Goal: Task Accomplishment & Management: Use online tool/utility

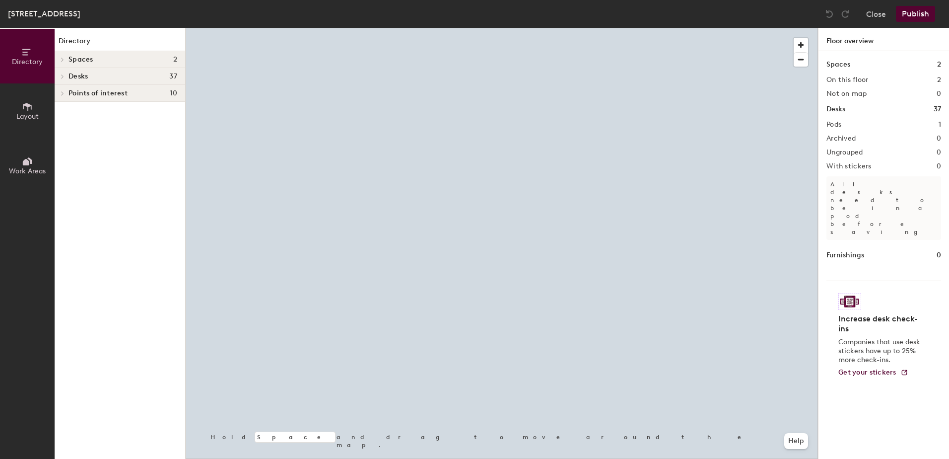
click at [360, 28] on div at bounding box center [502, 28] width 632 height 0
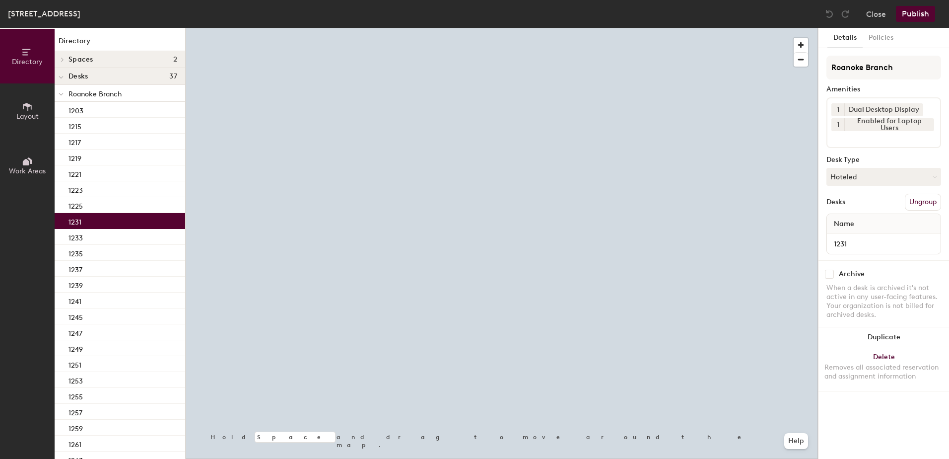
drag, startPoint x: 855, startPoint y: 172, endPoint x: 858, endPoint y: 195, distance: 23.0
click at [857, 175] on button "Hoteled" at bounding box center [884, 177] width 115 height 18
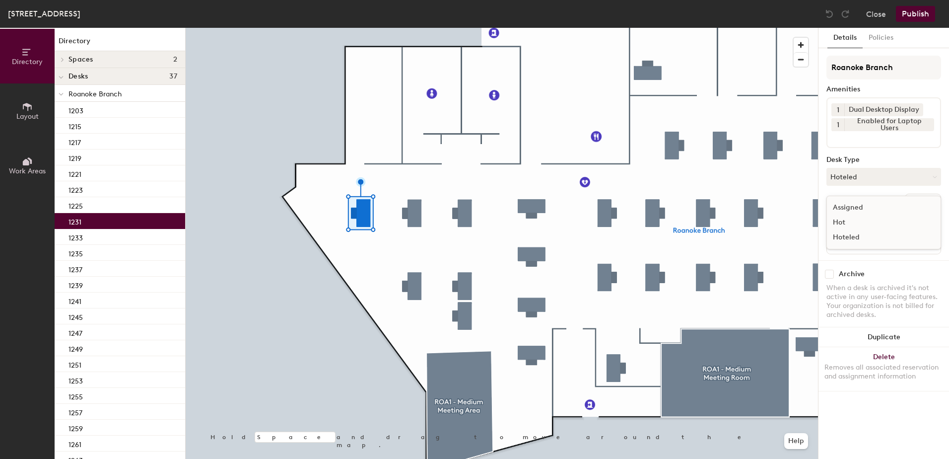
click at [858, 206] on div "Assigned" at bounding box center [876, 207] width 99 height 15
click at [910, 201] on button "Ungroup" at bounding box center [923, 202] width 36 height 17
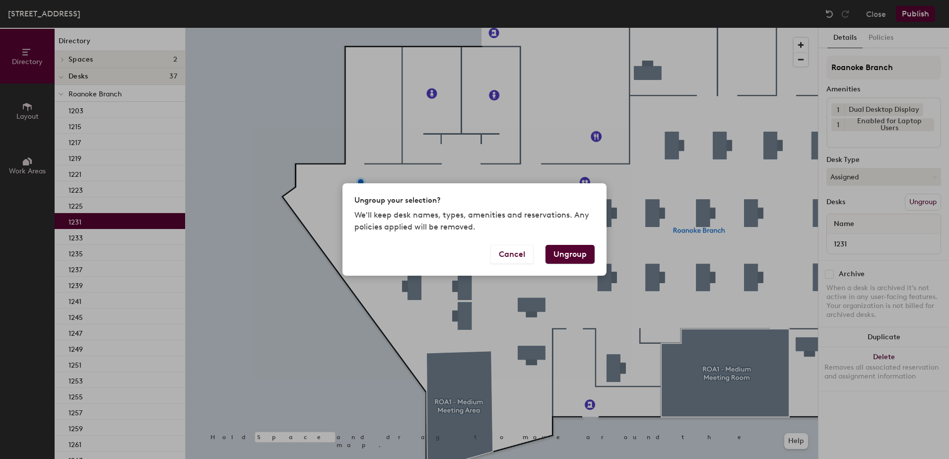
click at [570, 254] on button "Ungroup" at bounding box center [570, 254] width 49 height 19
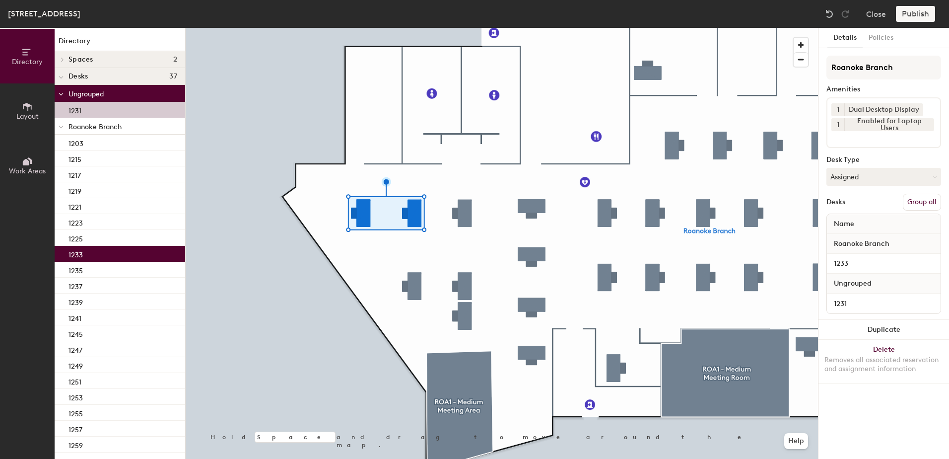
click at [925, 204] on button "Group all" at bounding box center [922, 202] width 38 height 17
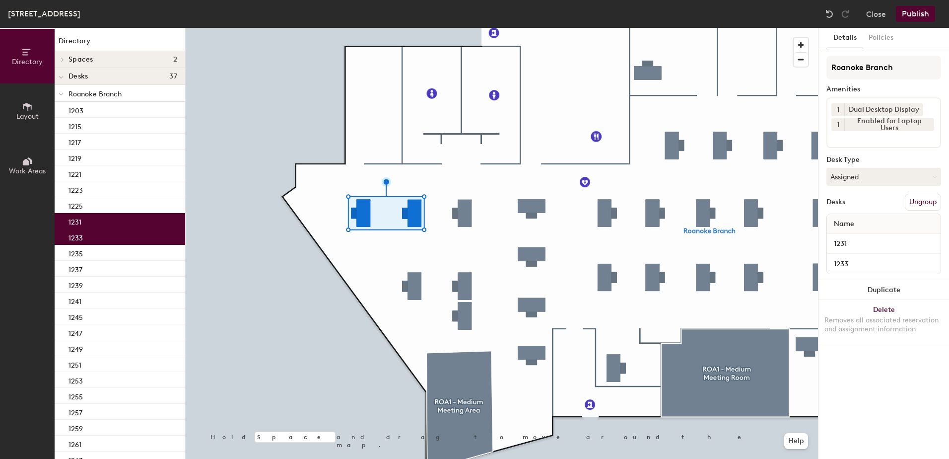
click at [901, 20] on div "Roanoke, Floor 1 Close Publish" at bounding box center [474, 14] width 949 height 28
click at [905, 18] on button "Publish" at bounding box center [915, 14] width 39 height 16
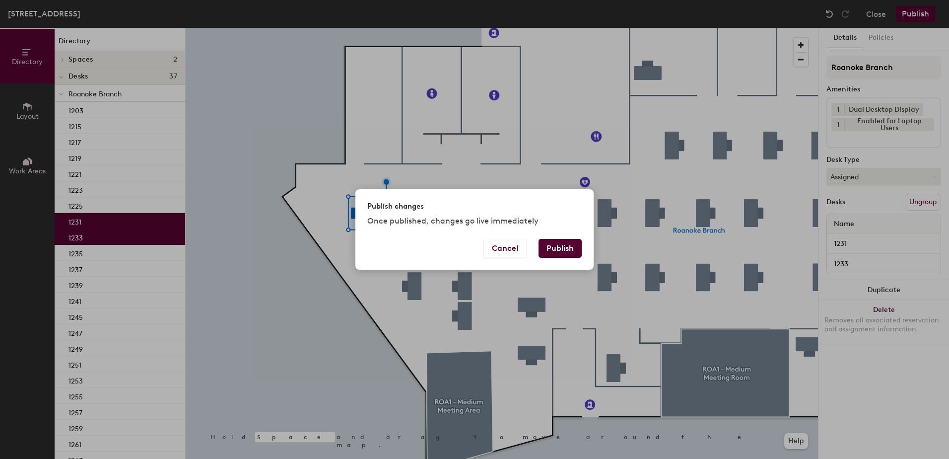
drag, startPoint x: 577, startPoint y: 247, endPoint x: 568, endPoint y: 250, distance: 9.4
click at [572, 247] on button "Publish" at bounding box center [560, 248] width 43 height 19
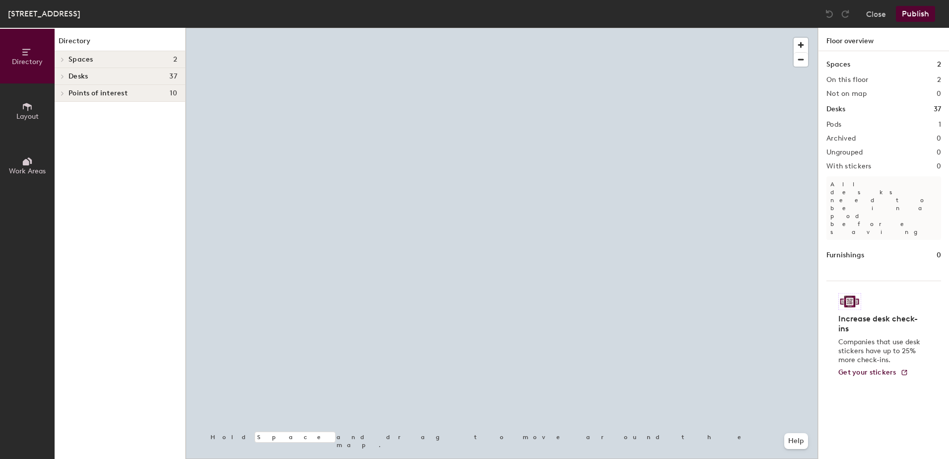
click at [443, 28] on div at bounding box center [502, 28] width 632 height 0
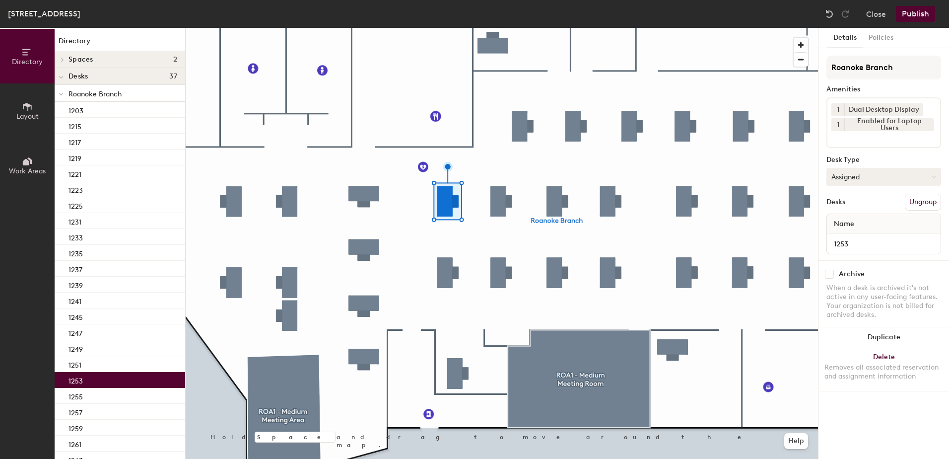
click at [874, 178] on button "Assigned" at bounding box center [884, 177] width 115 height 18
click at [859, 236] on div "Hoteled" at bounding box center [876, 237] width 99 height 15
click at [918, 16] on button "Publish" at bounding box center [915, 14] width 39 height 16
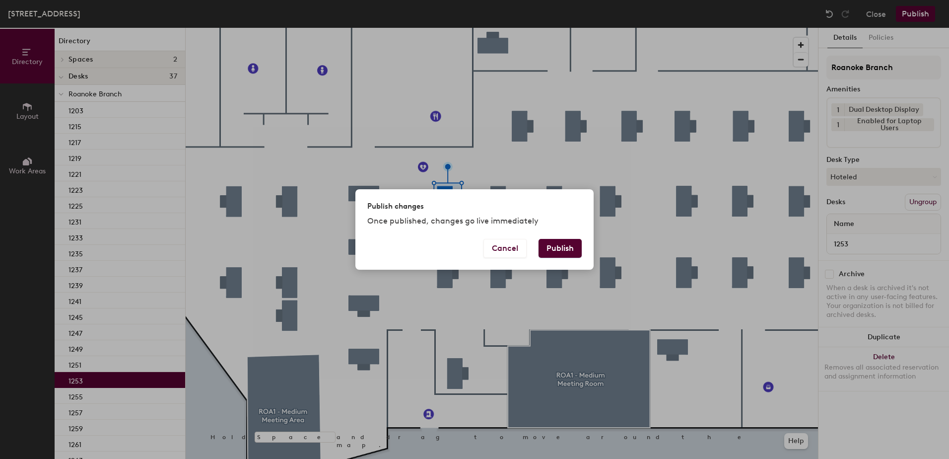
click at [560, 253] on button "Publish" at bounding box center [560, 248] width 43 height 19
